Goal: Task Accomplishment & Management: Manage account settings

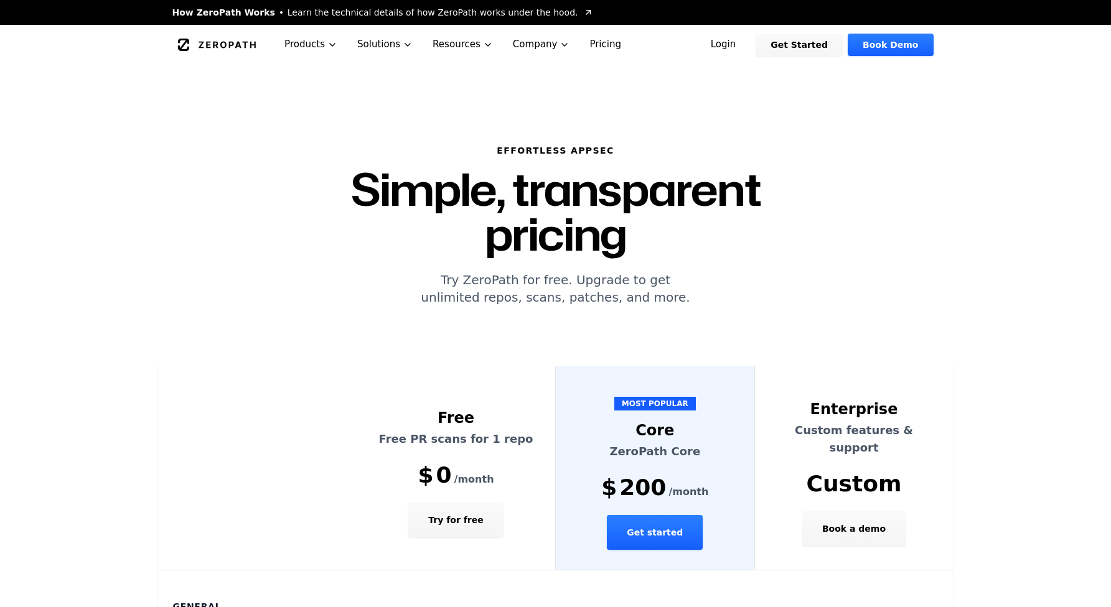
click at [739, 50] on link "Login" at bounding box center [723, 45] width 55 height 22
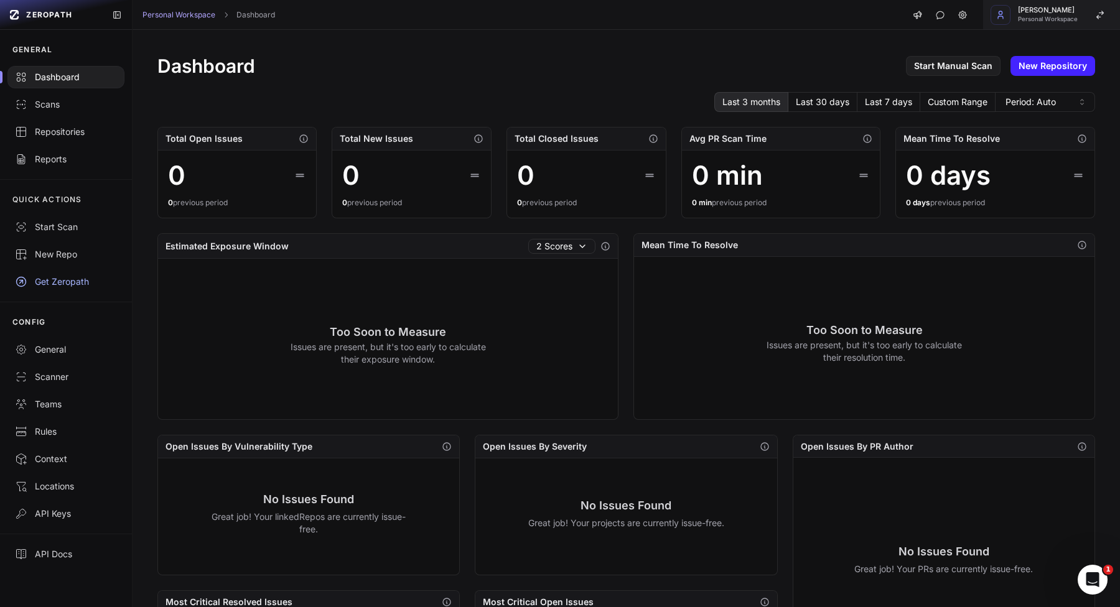
click at [1062, 24] on button "Vlad Stohnii Personal Workspace" at bounding box center [1051, 15] width 137 height 30
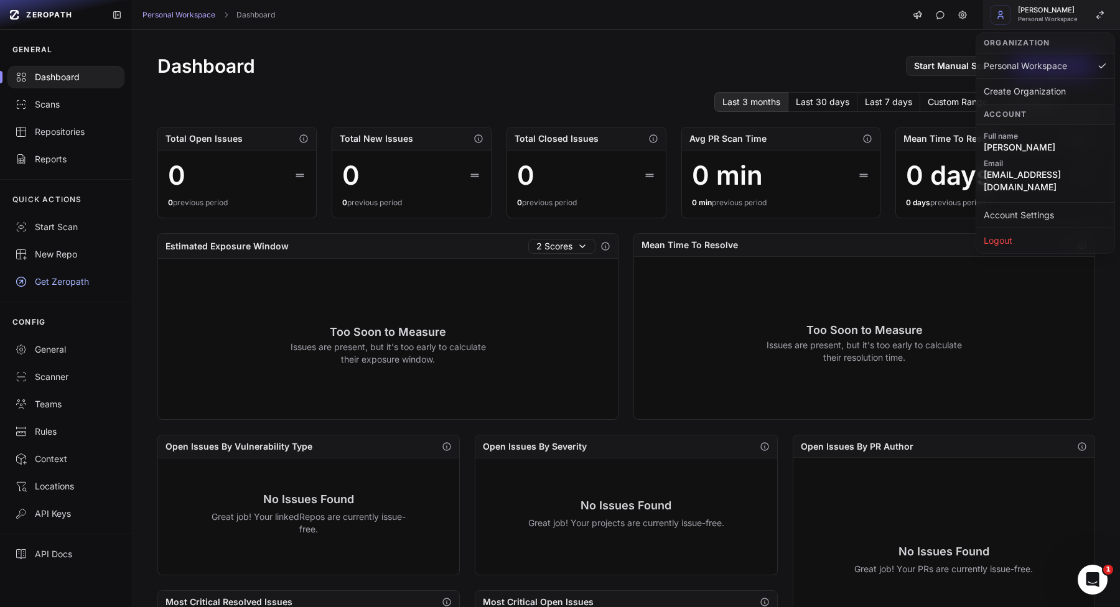
click at [1062, 24] on button "Vlad Stohnii Personal Workspace" at bounding box center [1051, 15] width 137 height 30
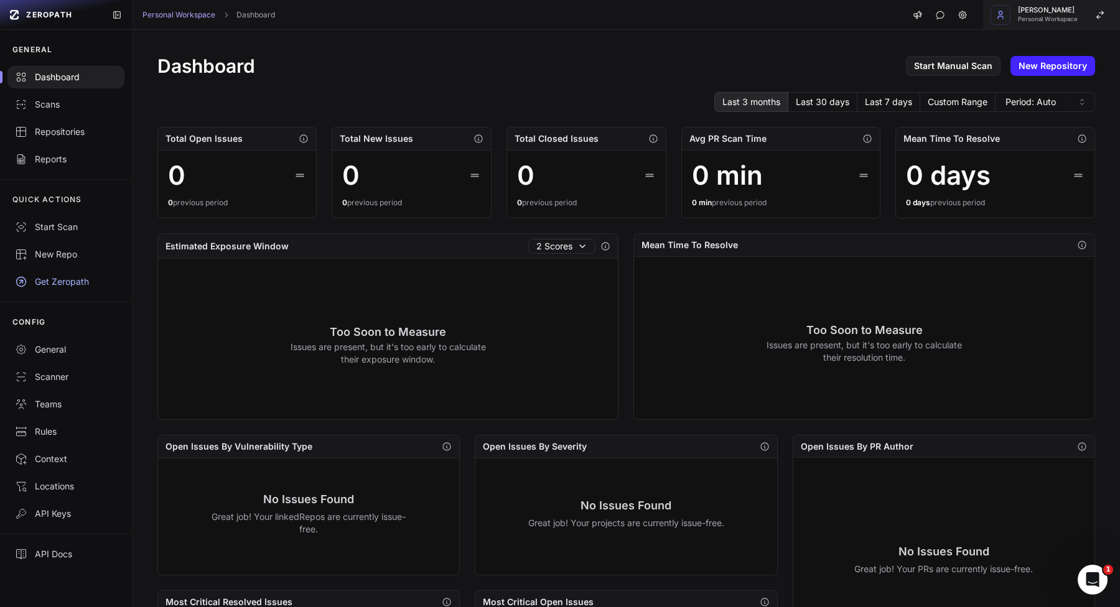
click at [1047, 16] on span "Personal Workspace" at bounding box center [1048, 19] width 60 height 6
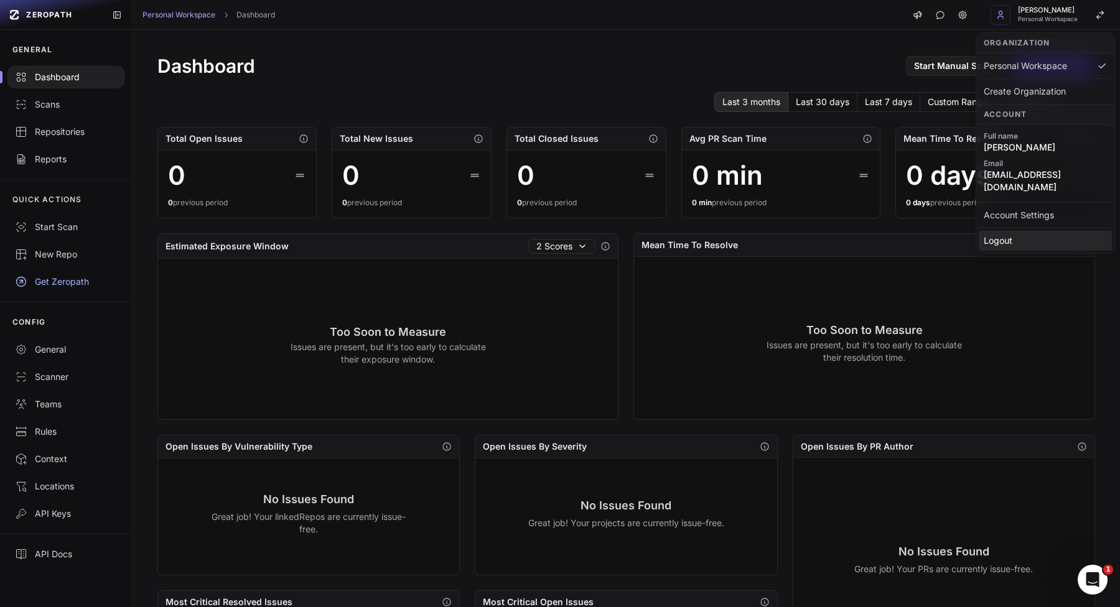
click at [1054, 231] on div "Logout" at bounding box center [1045, 241] width 133 height 20
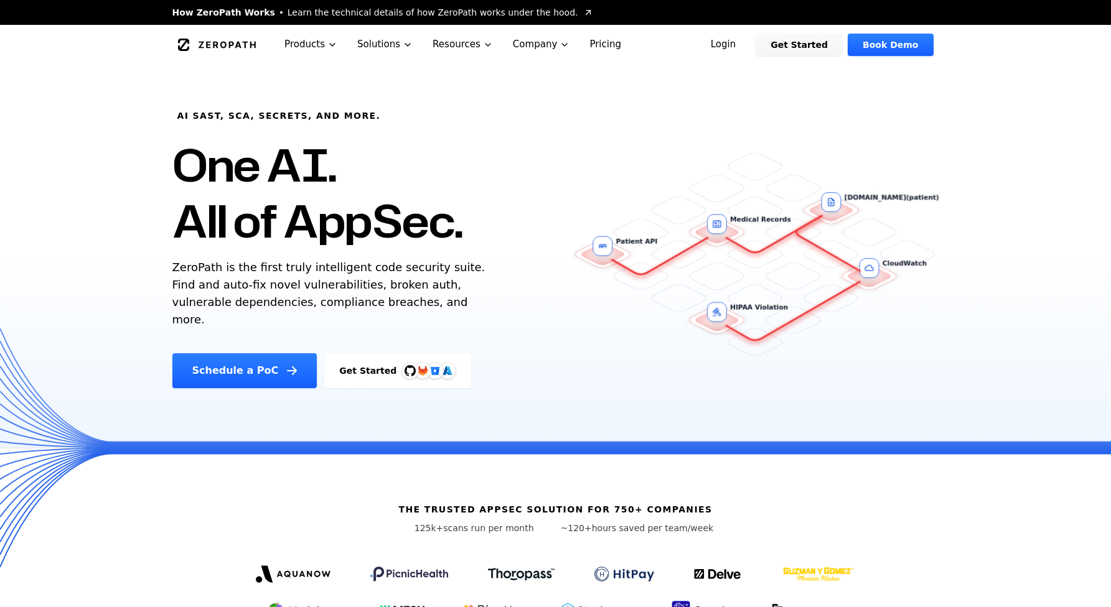
click at [751, 40] on link "Login" at bounding box center [723, 45] width 55 height 22
